Goal: Check status: Check status

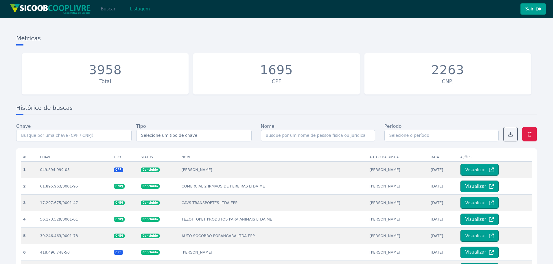
click at [112, 9] on button "Buscar" at bounding box center [108, 9] width 25 height 12
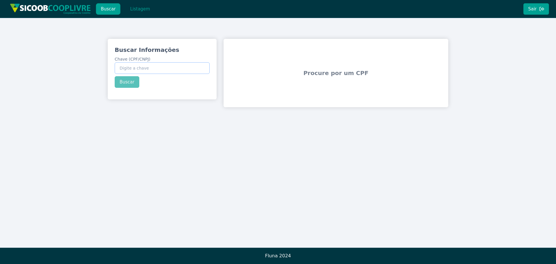
click at [143, 62] on input "Chave (CPF/CNPJ)" at bounding box center [162, 68] width 95 height 12
paste input "269.496.588-18"
type input "269.496.588-18"
click at [130, 80] on button "Buscar" at bounding box center [127, 82] width 25 height 12
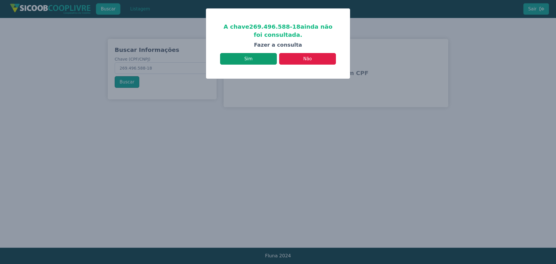
click at [255, 59] on button "Sim" at bounding box center [248, 59] width 57 height 12
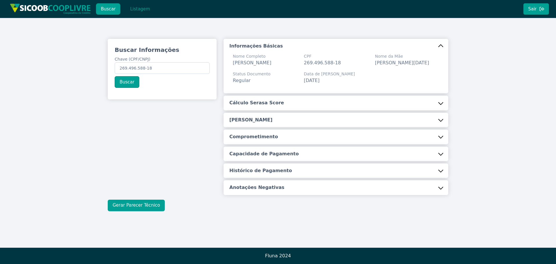
click at [133, 211] on button "Gerar Parecer Técnico" at bounding box center [136, 205] width 57 height 12
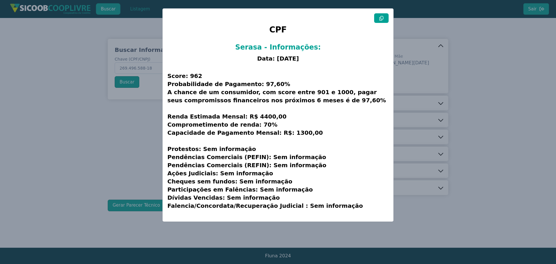
click at [382, 19] on icon at bounding box center [381, 18] width 5 height 5
